Goal: Navigation & Orientation: Understand site structure

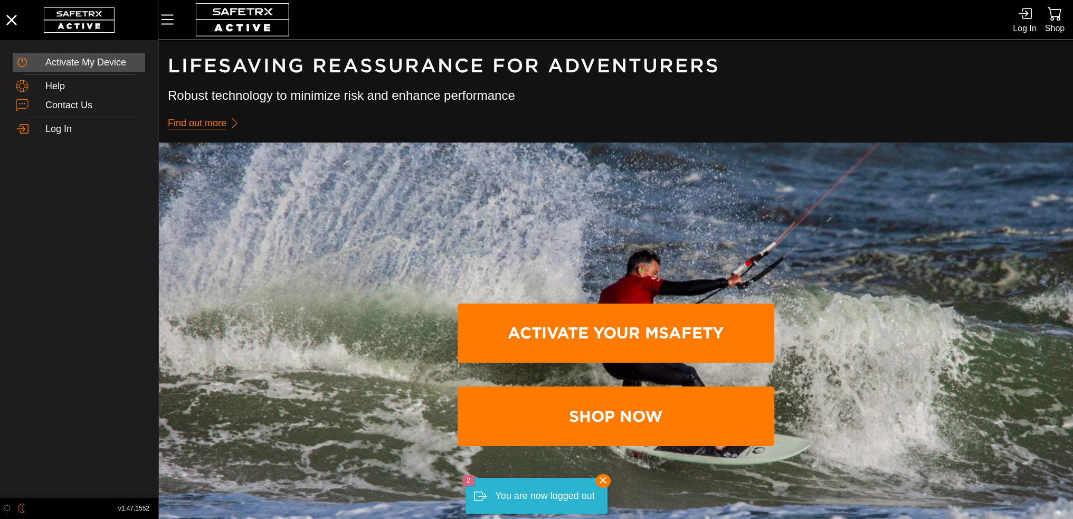
click at [80, 65] on div "Activate My Device" at bounding box center [93, 63] width 97 height 12
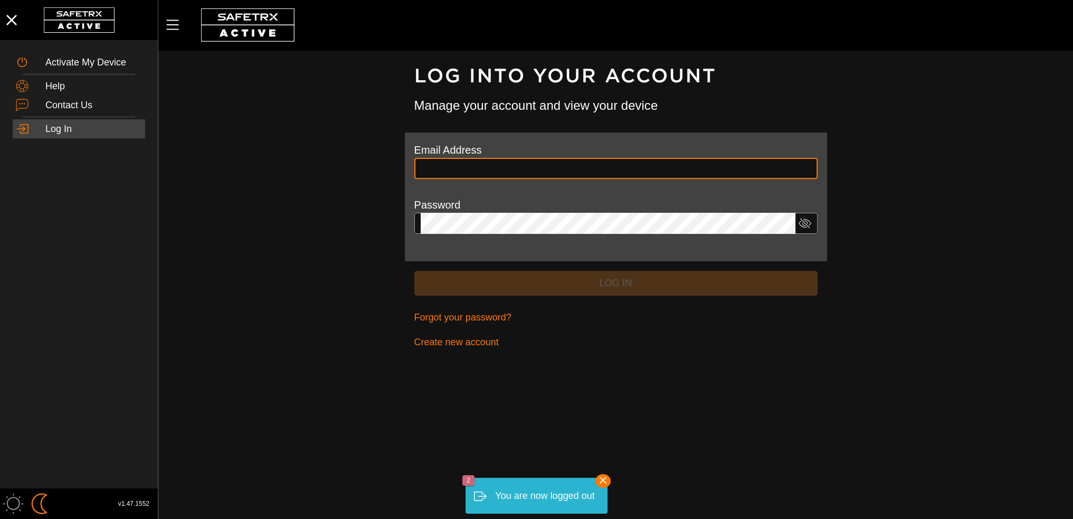
type input "**********"
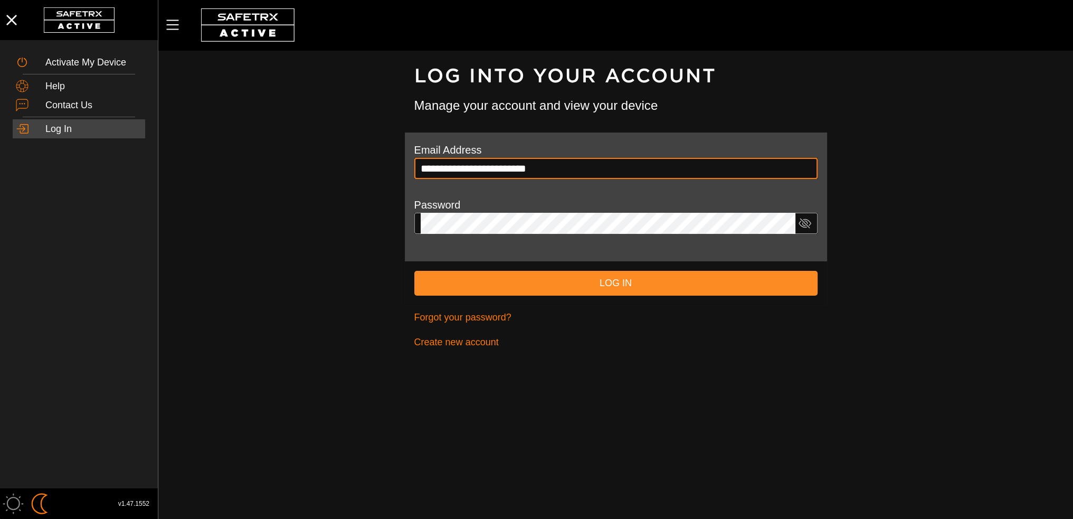
click at [603, 290] on span "Log In" at bounding box center [616, 283] width 386 height 16
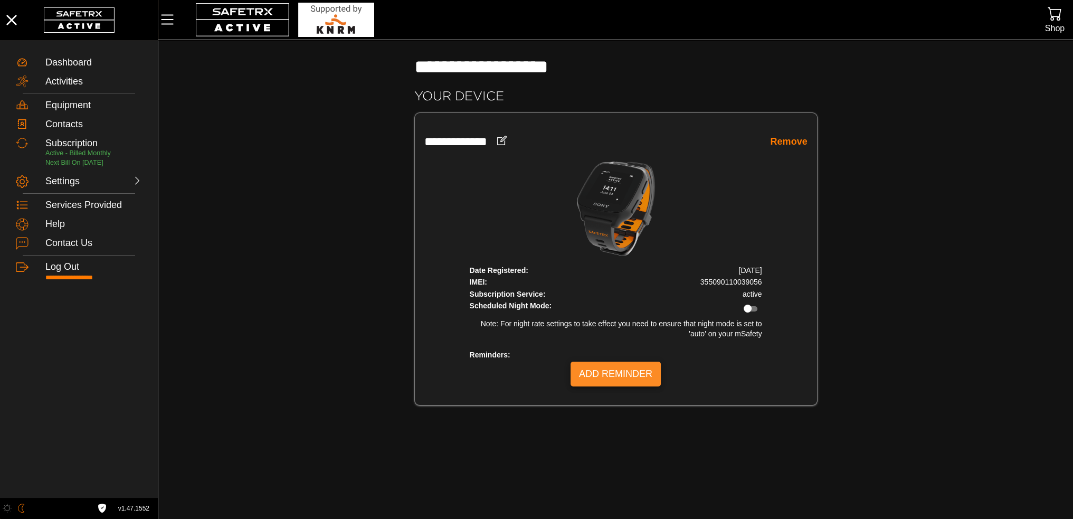
click at [587, 369] on span "Add Reminder" at bounding box center [615, 374] width 73 height 16
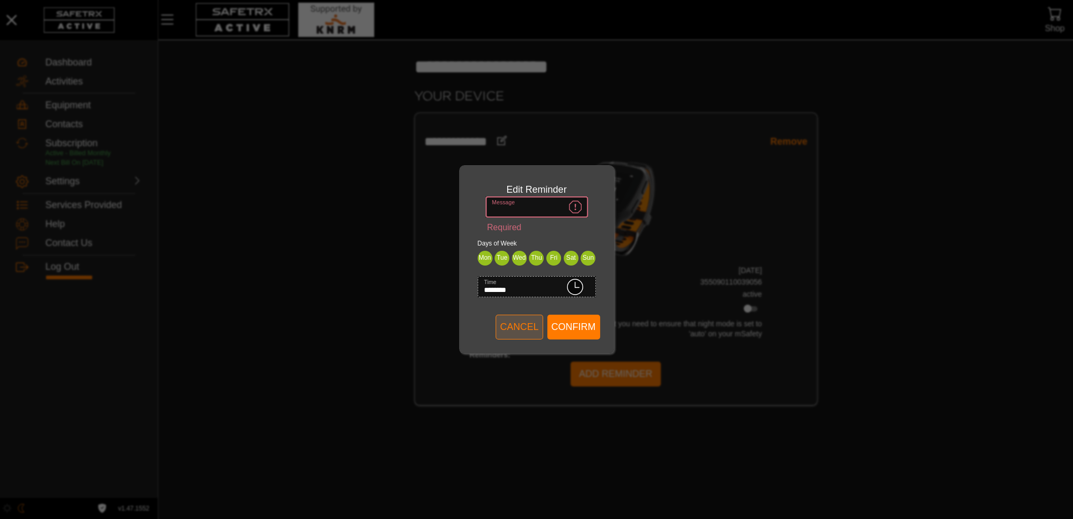
click at [532, 333] on span "Cancel" at bounding box center [519, 327] width 39 height 16
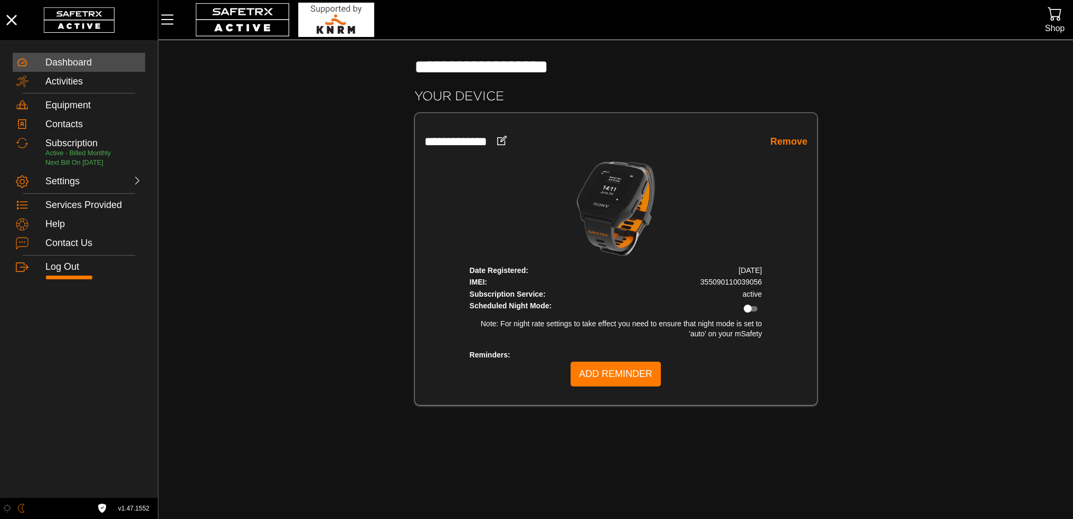
click at [62, 58] on div "Dashboard" at bounding box center [93, 63] width 97 height 12
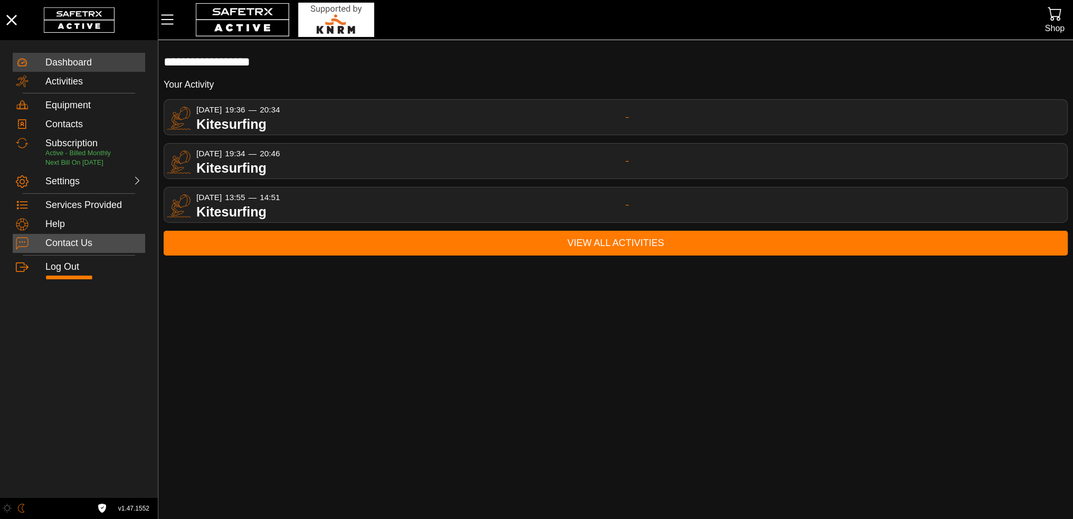
click at [70, 246] on div "Contact Us" at bounding box center [93, 243] width 97 height 12
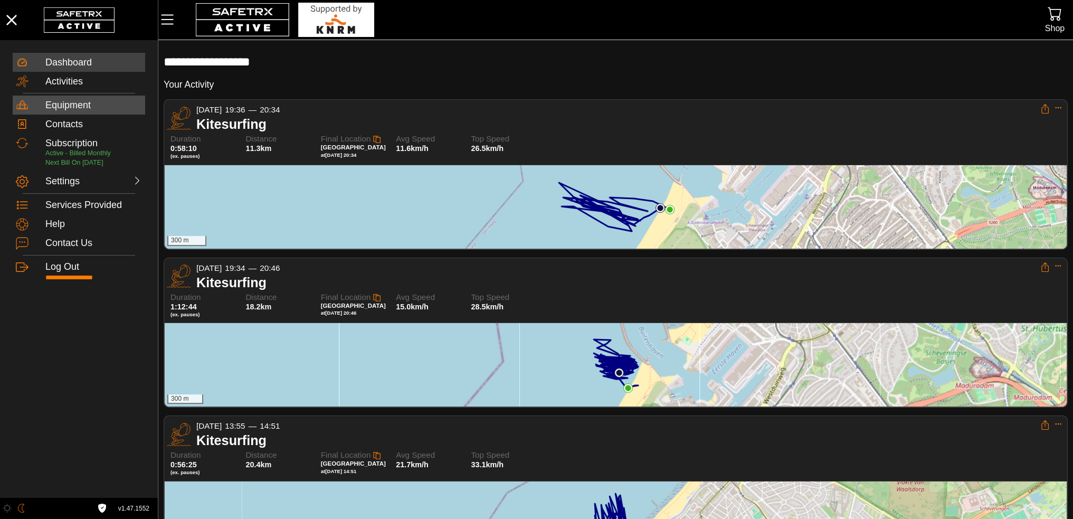
click at [64, 105] on div "Equipment" at bounding box center [93, 106] width 97 height 12
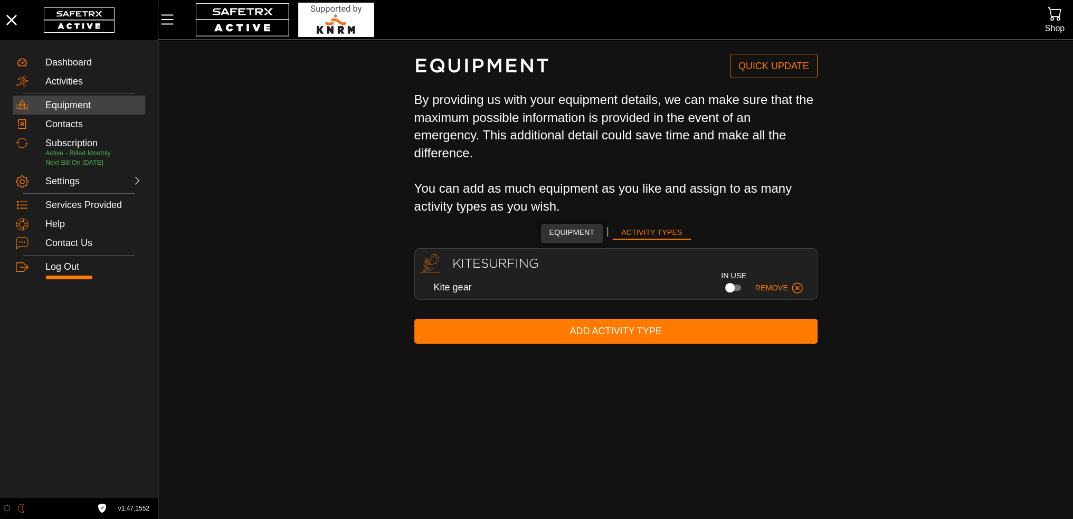
click at [558, 232] on span "Equipment" at bounding box center [571, 232] width 45 height 13
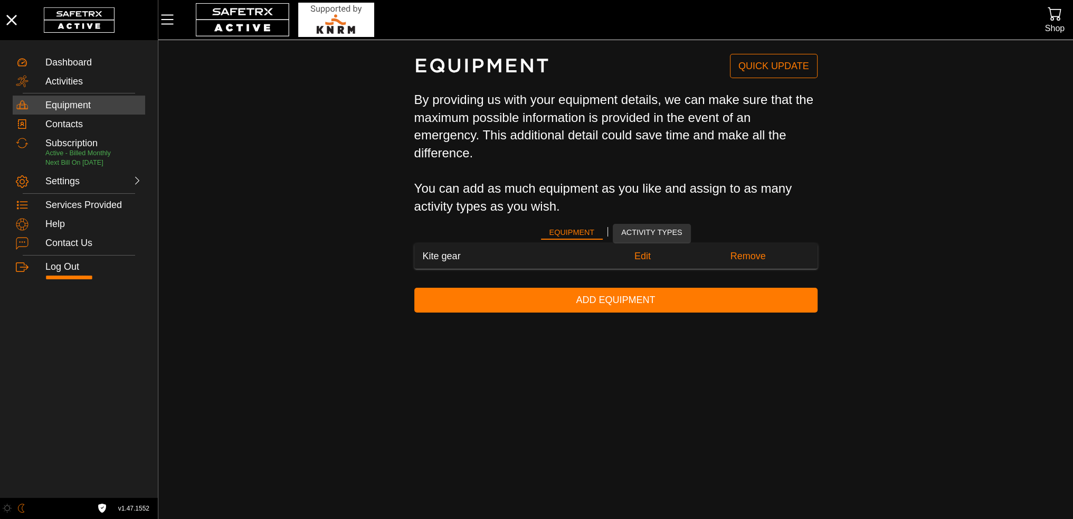
click at [646, 237] on span "Activity Types" at bounding box center [651, 232] width 61 height 13
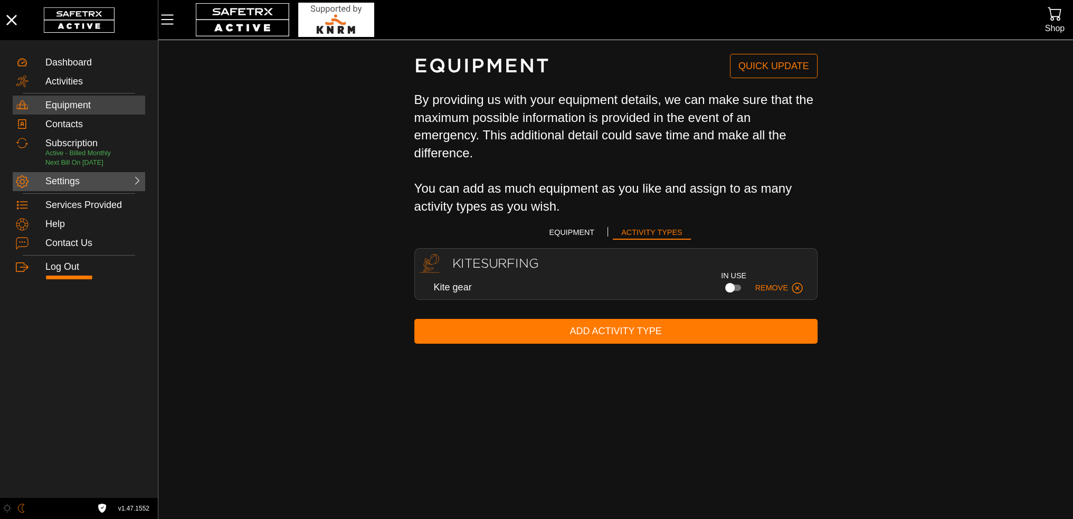
click at [58, 185] on div "Settings" at bounding box center [68, 182] width 46 height 12
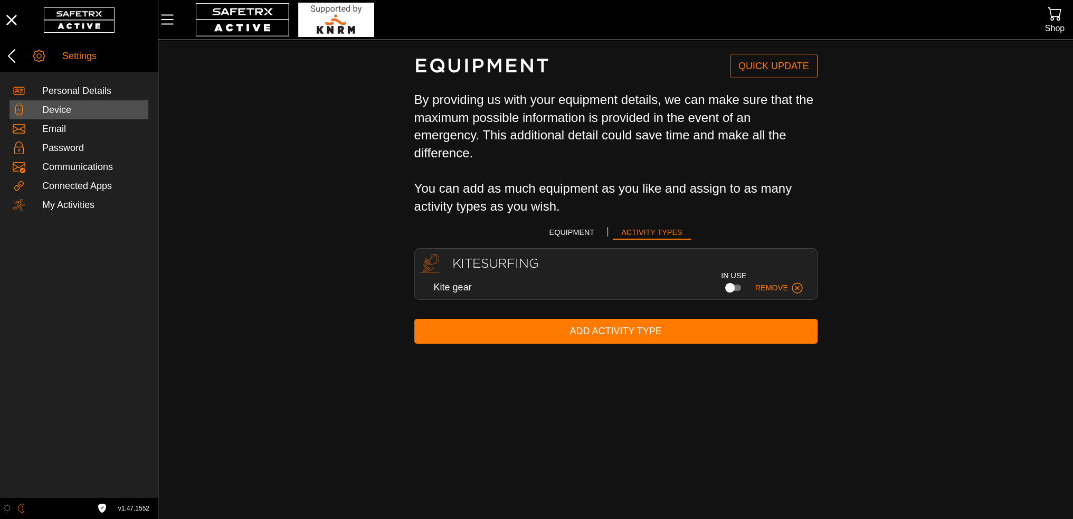
click at [56, 112] on div "Device" at bounding box center [93, 110] width 103 height 12
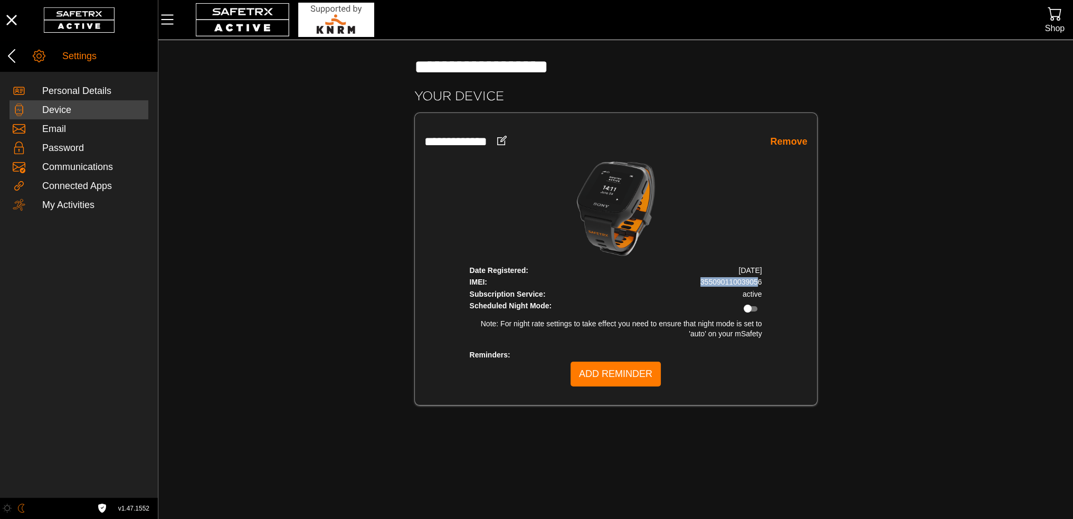
drag, startPoint x: 702, startPoint y: 282, endPoint x: 759, endPoint y: 283, distance: 57.0
click at [759, 283] on td "355090110039056" at bounding box center [698, 282] width 130 height 11
click at [170, 18] on icon "Menu" at bounding box center [167, 20] width 18 height 18
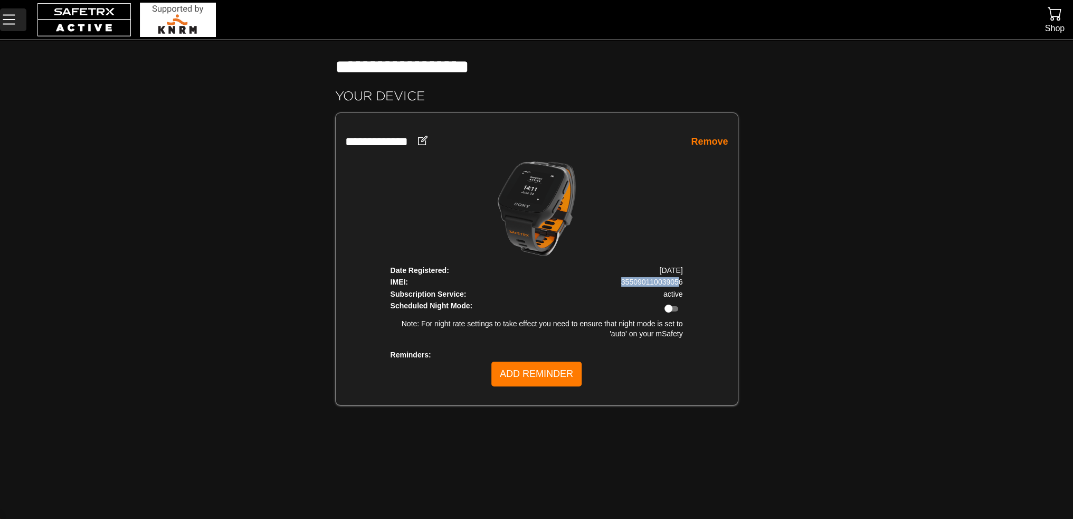
click at [16, 22] on icon "Menu" at bounding box center [9, 20] width 18 height 18
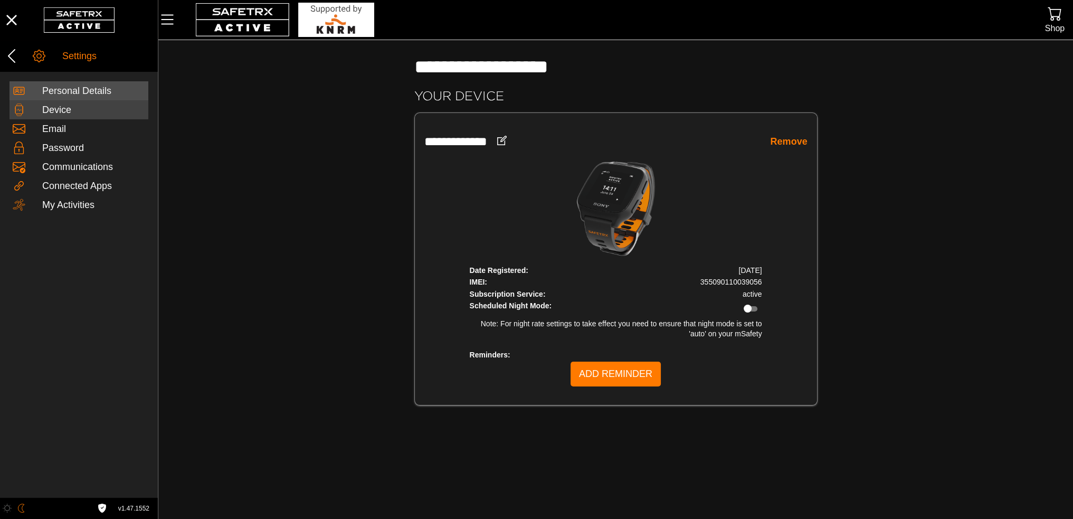
click at [52, 92] on div "Personal Details" at bounding box center [93, 91] width 103 height 12
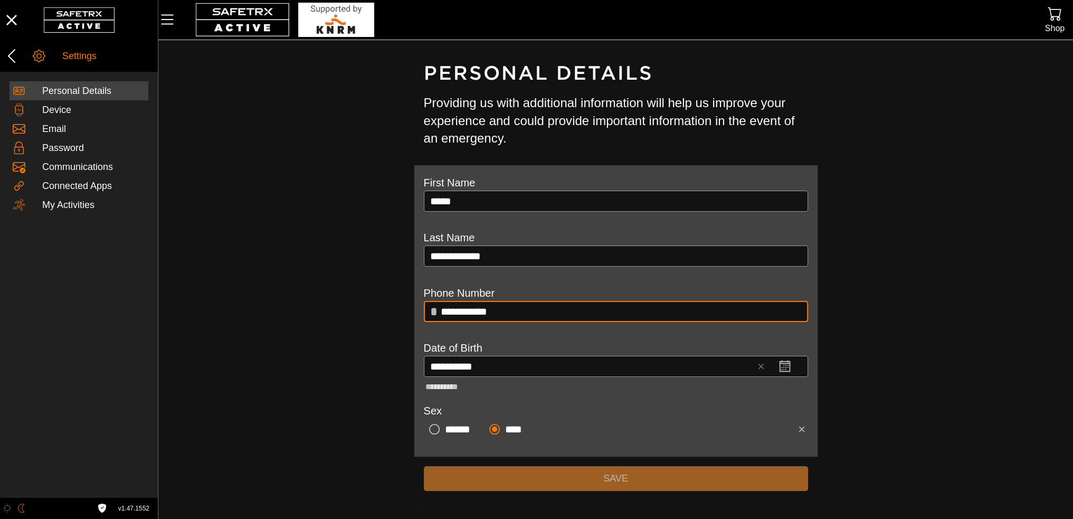
scroll to position [3, 0]
click at [53, 182] on div "Connected Apps" at bounding box center [93, 186] width 103 height 12
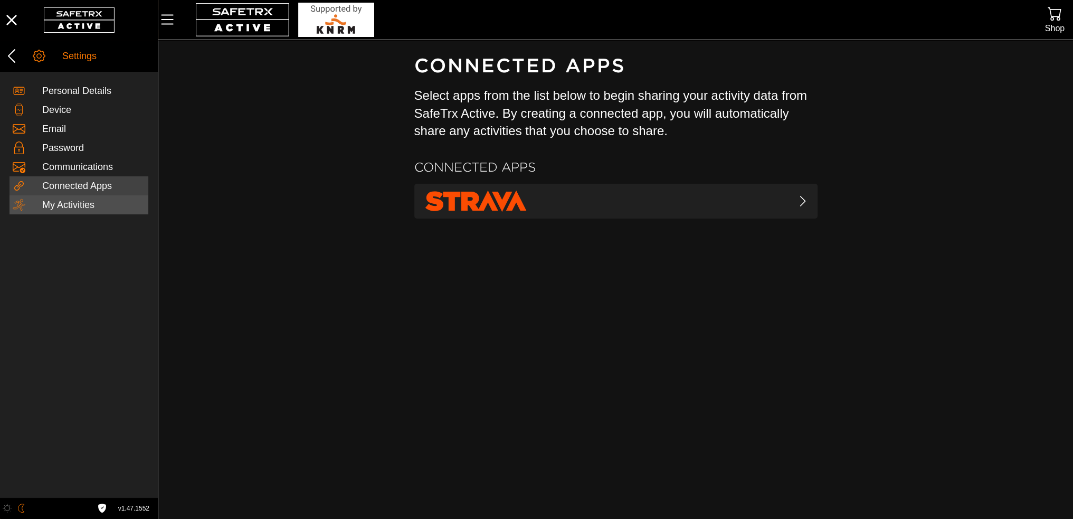
click at [56, 203] on div "My Activities" at bounding box center [93, 205] width 103 height 12
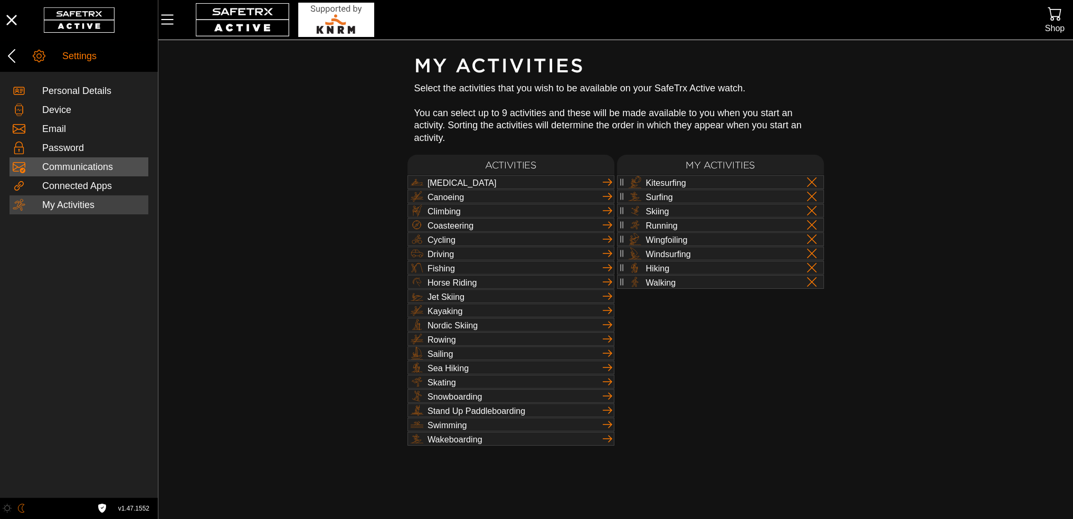
click at [60, 171] on div "Communications" at bounding box center [93, 167] width 103 height 12
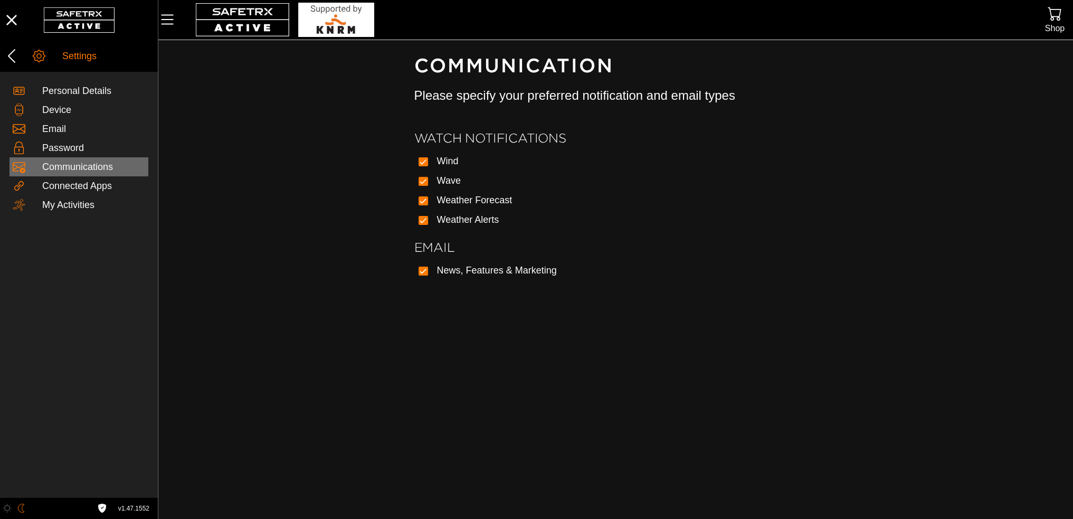
click at [57, 158] on div "Communications" at bounding box center [78, 166] width 139 height 19
click at [58, 149] on div "Password" at bounding box center [93, 148] width 103 height 12
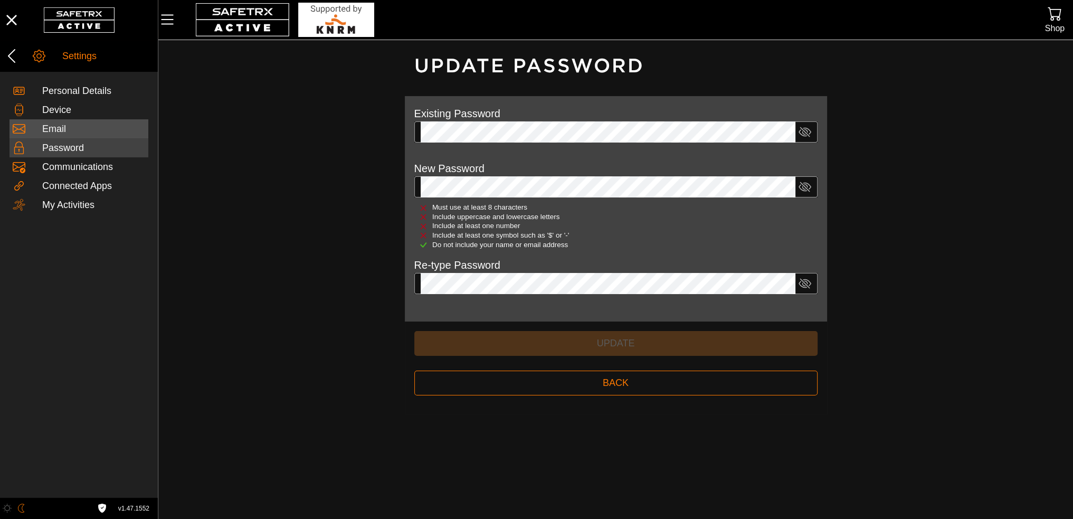
click at [51, 127] on div "Email" at bounding box center [93, 129] width 103 height 12
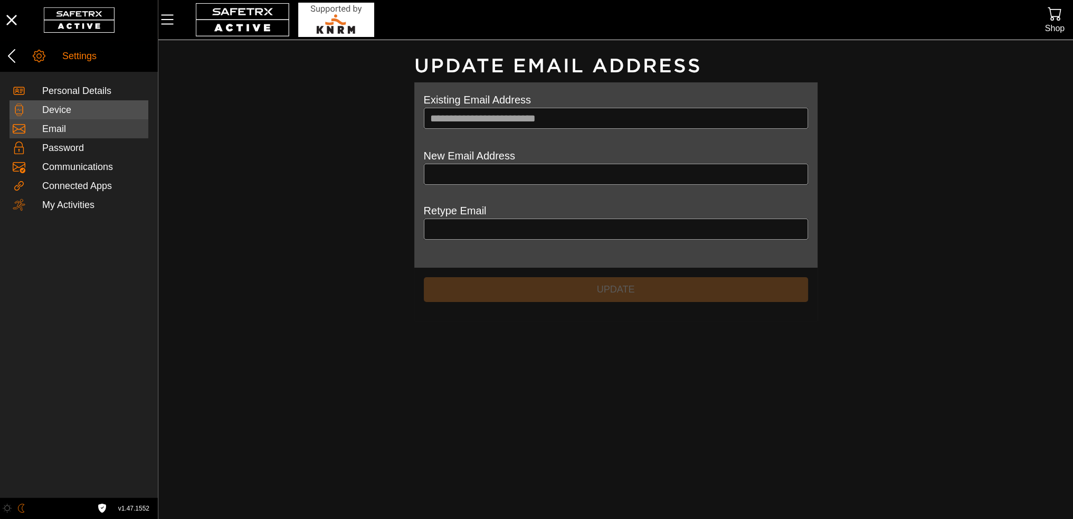
click at [51, 105] on div "Device" at bounding box center [93, 110] width 103 height 12
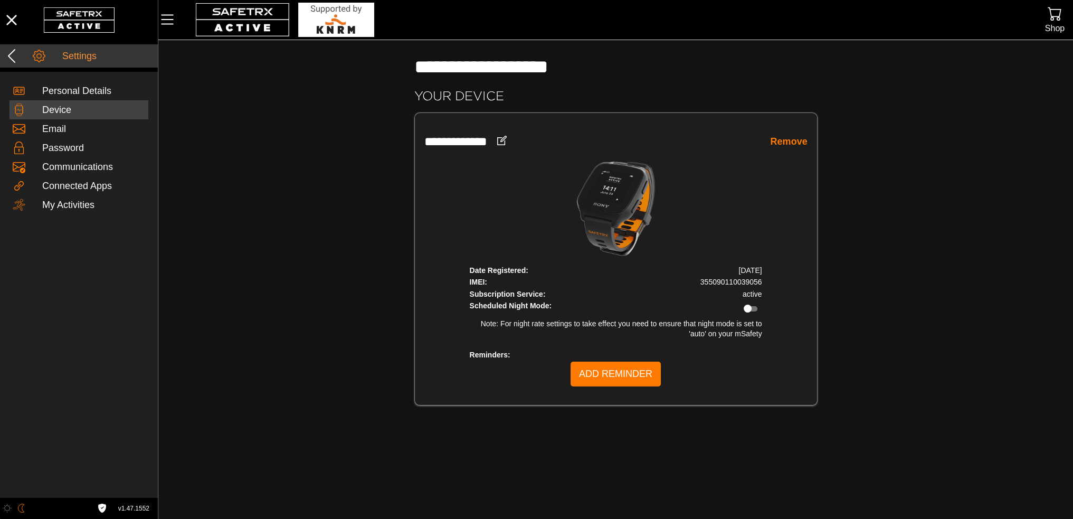
click at [6, 56] on icon at bounding box center [11, 55] width 17 height 17
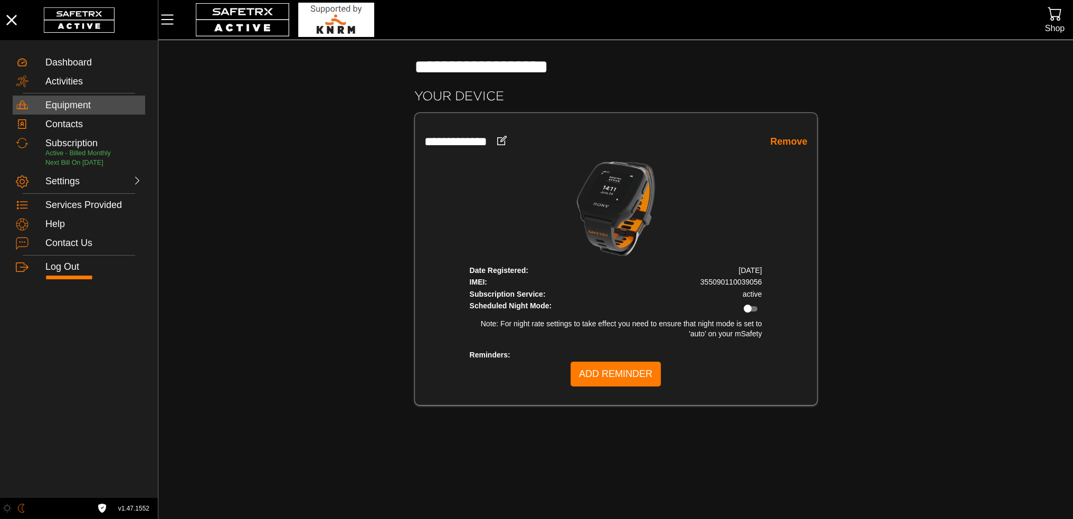
click at [59, 108] on div "Equipment" at bounding box center [93, 106] width 97 height 12
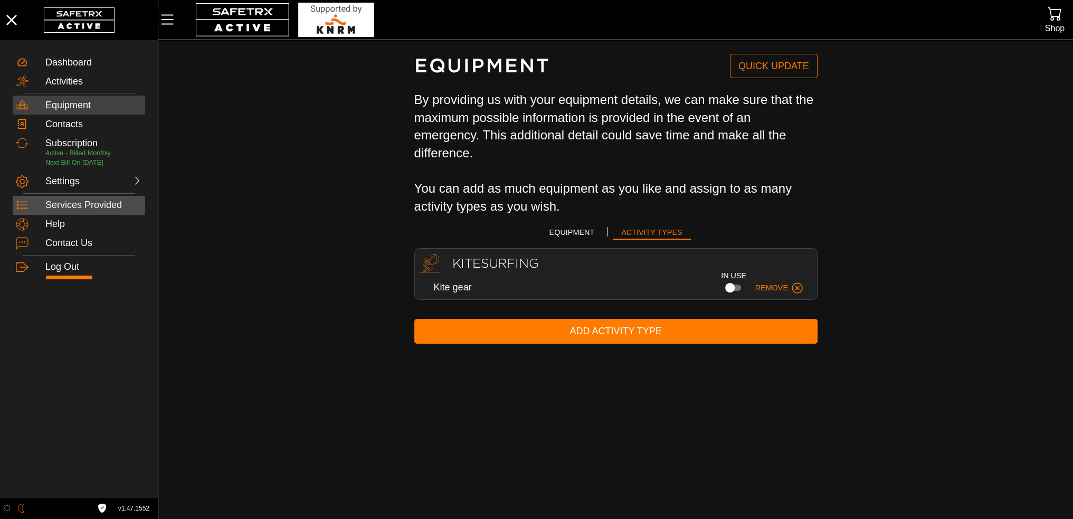
click at [91, 202] on div "Services Provided" at bounding box center [93, 205] width 97 height 12
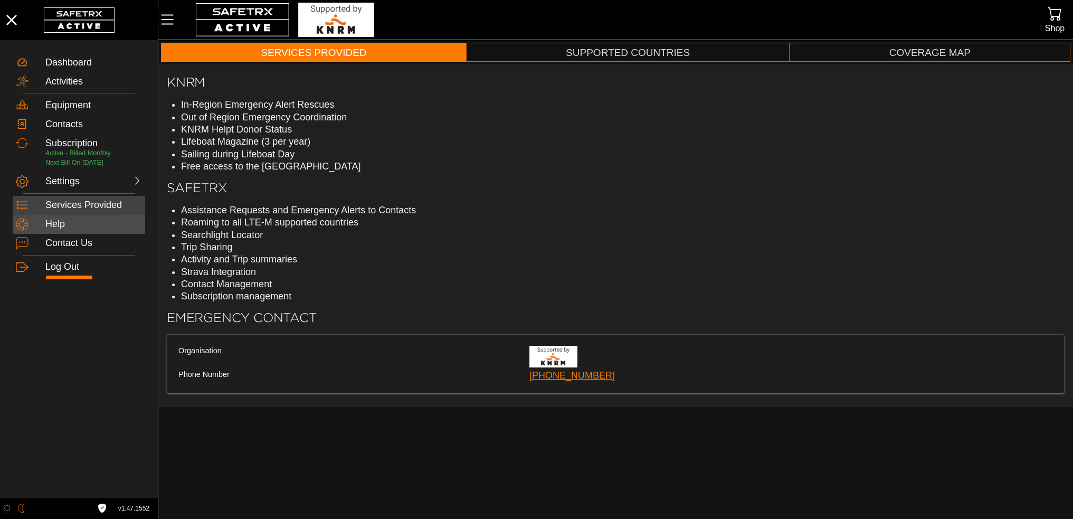
click at [49, 227] on div "Help" at bounding box center [93, 224] width 97 height 12
